Goal: Task Accomplishment & Management: Use online tool/utility

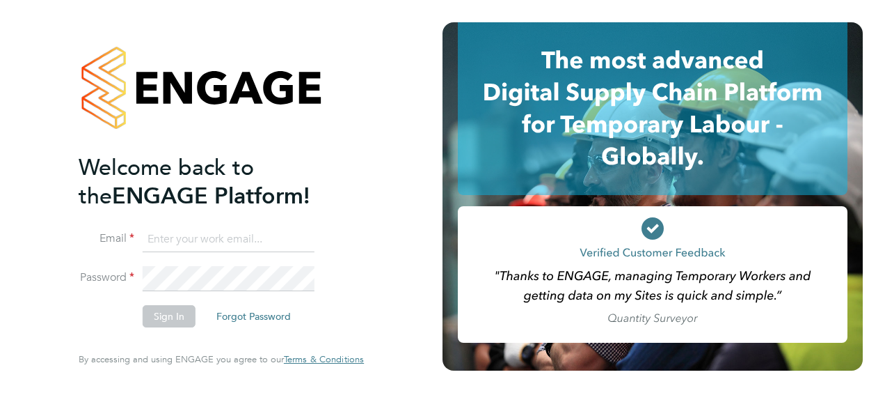
type input "[PERSON_NAME][EMAIL_ADDRESS][PERSON_NAME][DOMAIN_NAME]"
click at [162, 323] on button "Sign In" at bounding box center [169, 316] width 53 height 22
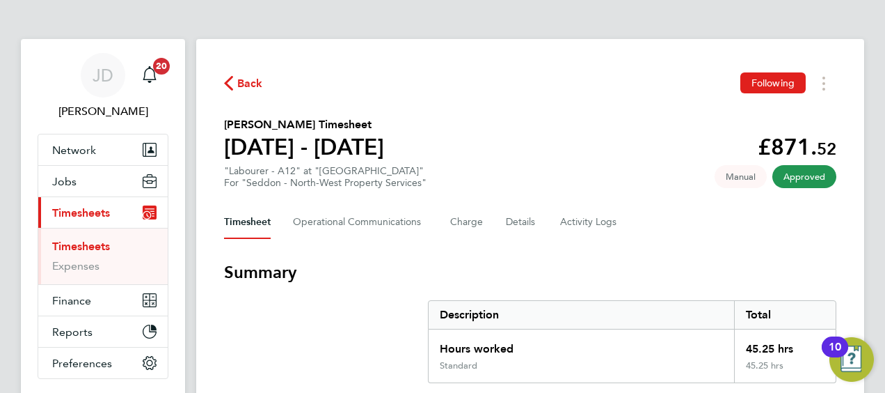
click at [148, 209] on icon "Main navigation" at bounding box center [149, 209] width 9 height 1
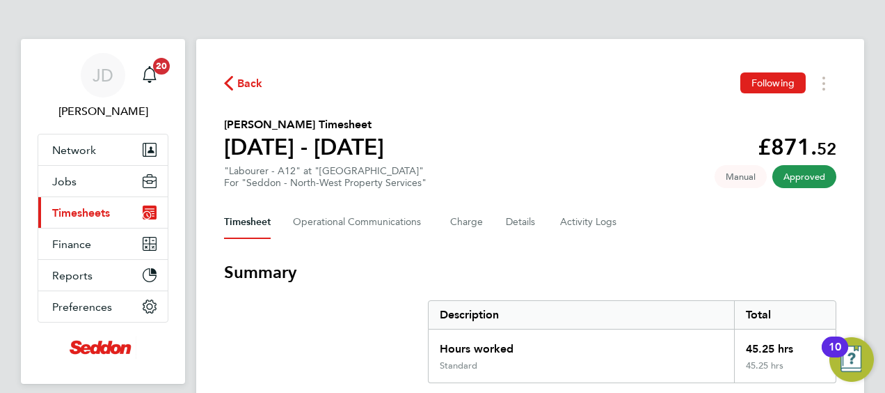
click at [148, 209] on icon "Main navigation" at bounding box center [149, 209] width 9 height 1
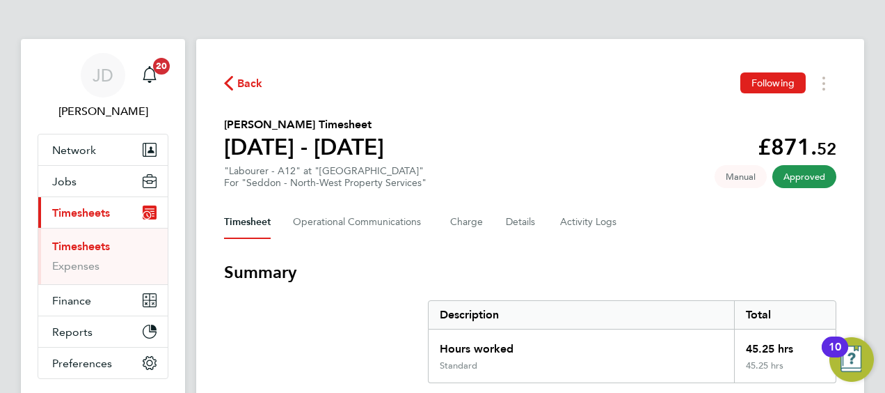
click at [79, 241] on link "Timesheets" at bounding box center [81, 245] width 58 height 13
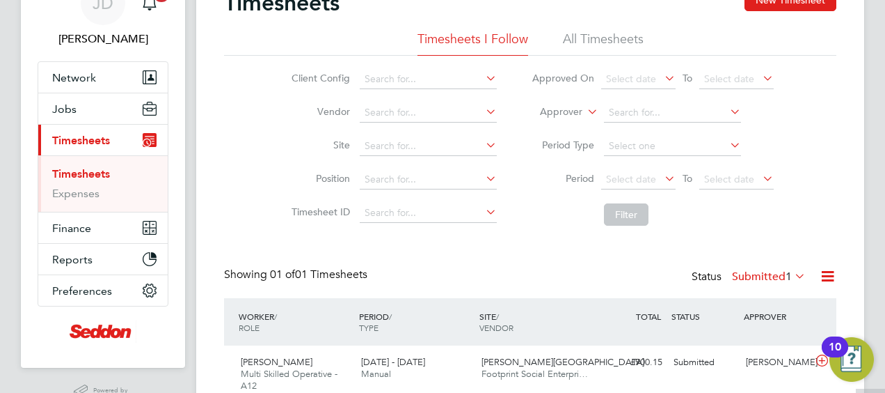
scroll to position [132, 0]
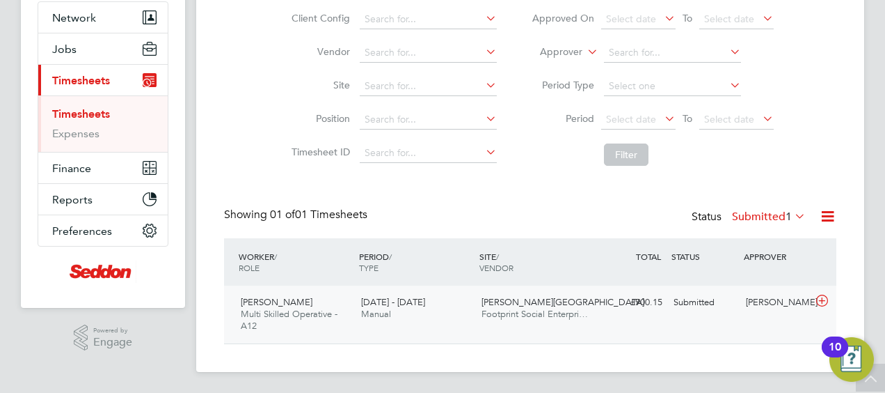
click at [304, 316] on span "Multi Skilled Operative - A12" at bounding box center [289, 320] width 97 height 24
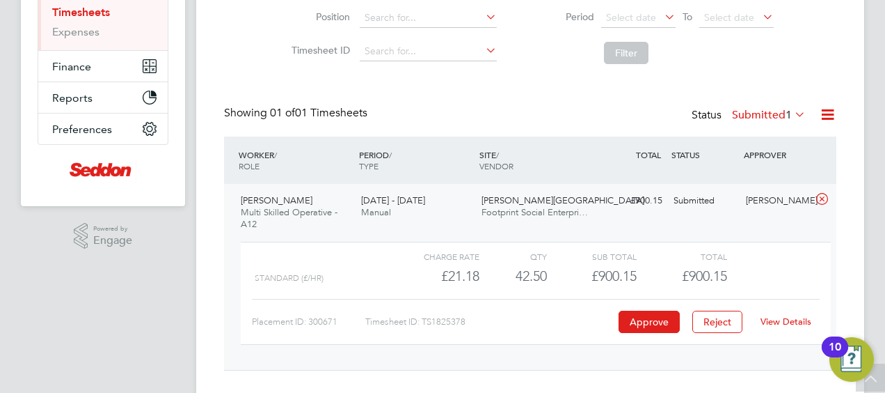
scroll to position [260, 0]
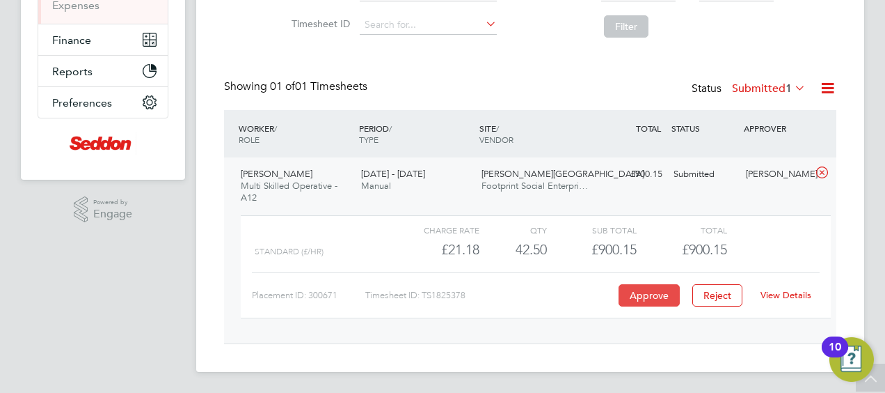
click at [653, 296] on button "Approve" at bounding box center [649, 295] width 61 height 22
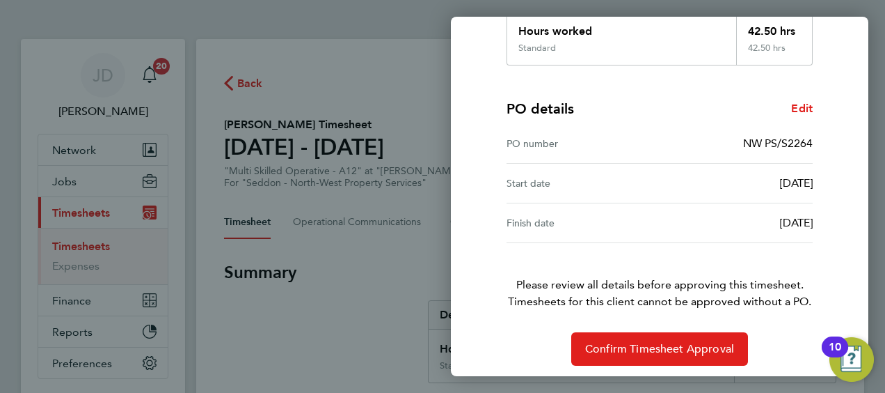
scroll to position [273, 0]
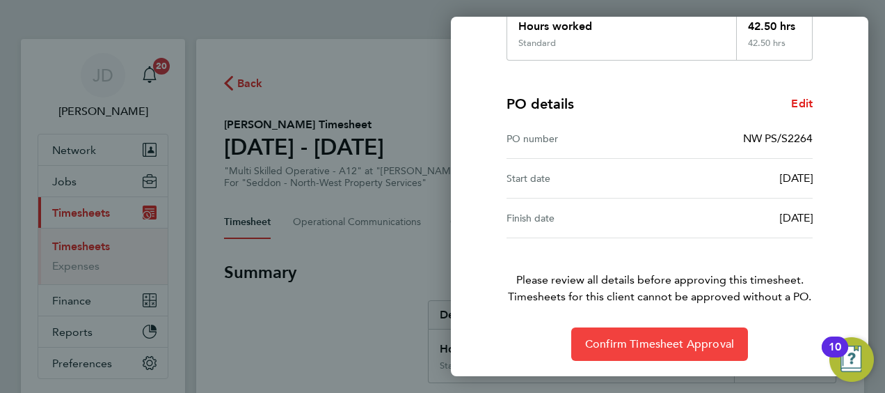
click at [671, 343] on span "Confirm Timesheet Approval" at bounding box center [659, 344] width 149 height 14
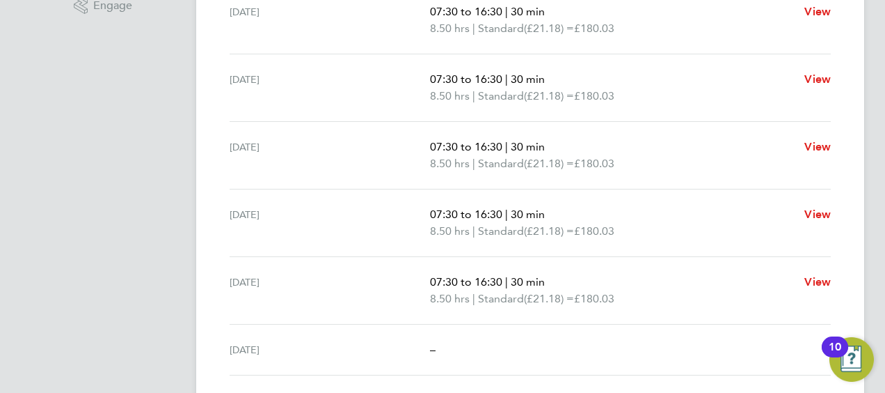
scroll to position [555, 0]
